Goal: Obtain resource: Obtain resource

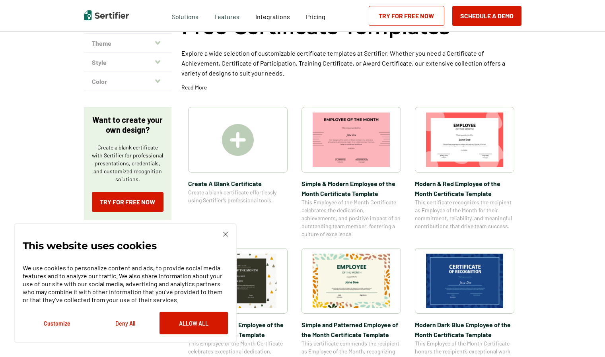
scroll to position [70, 0]
click at [462, 130] on img at bounding box center [464, 139] width 77 height 55
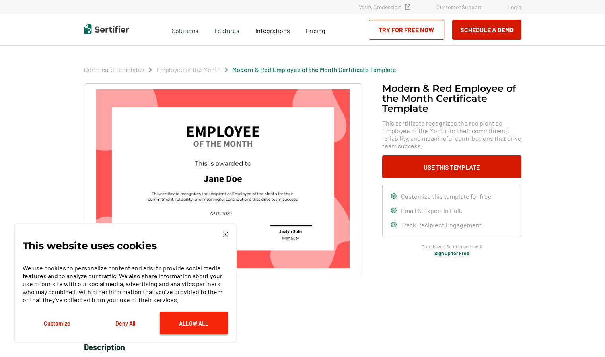
click at [193, 328] on button "Allow All" at bounding box center [194, 323] width 68 height 23
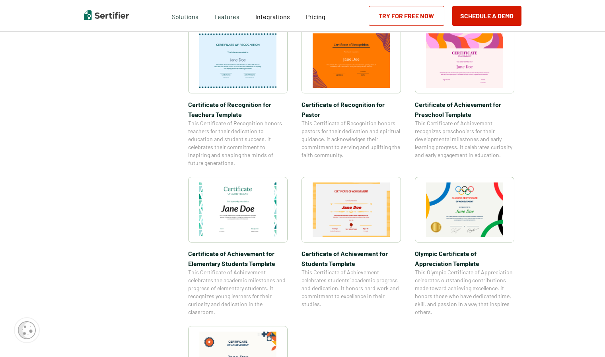
scroll to position [433, 0]
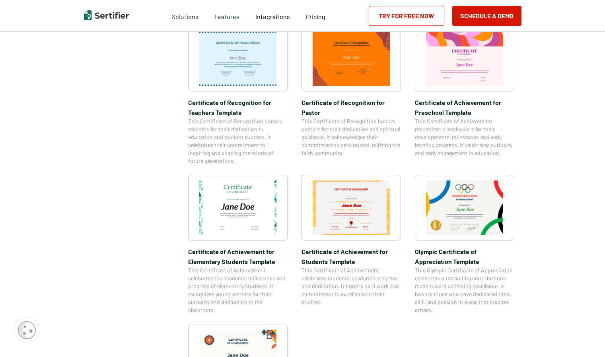
click at [351, 217] on img at bounding box center [351, 208] width 77 height 55
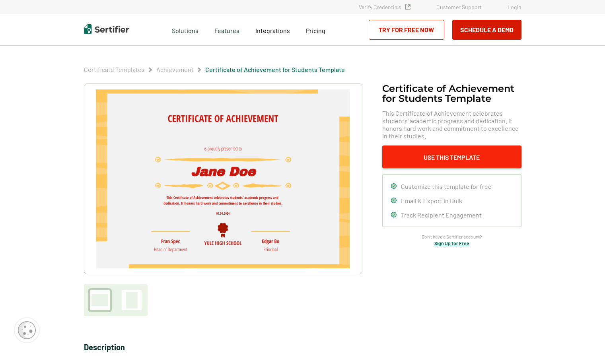
click at [439, 156] on button "Use This Template" at bounding box center [451, 157] width 139 height 23
